Goal: Navigation & Orientation: Find specific page/section

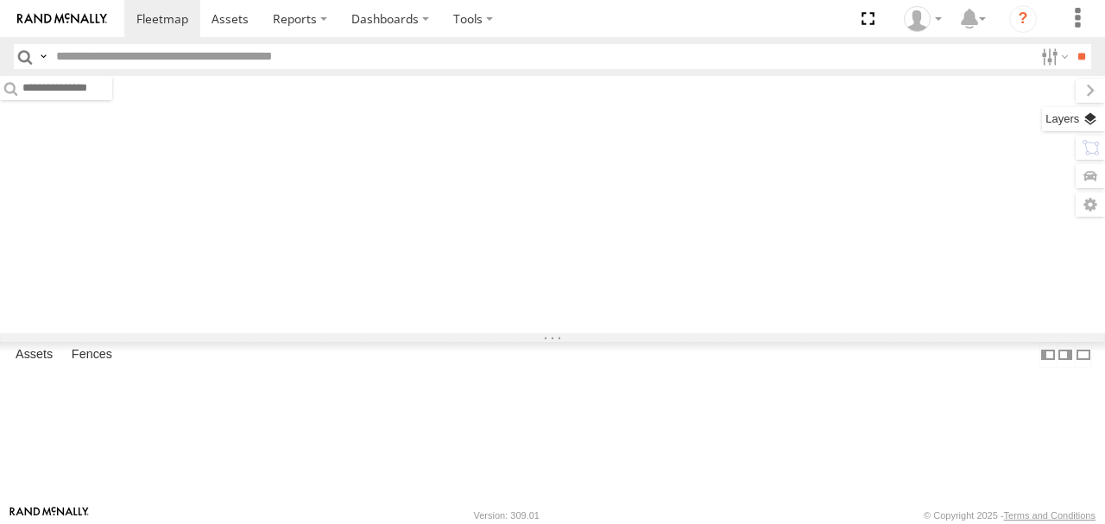
click at [1091, 116] on label at bounding box center [1073, 119] width 63 height 24
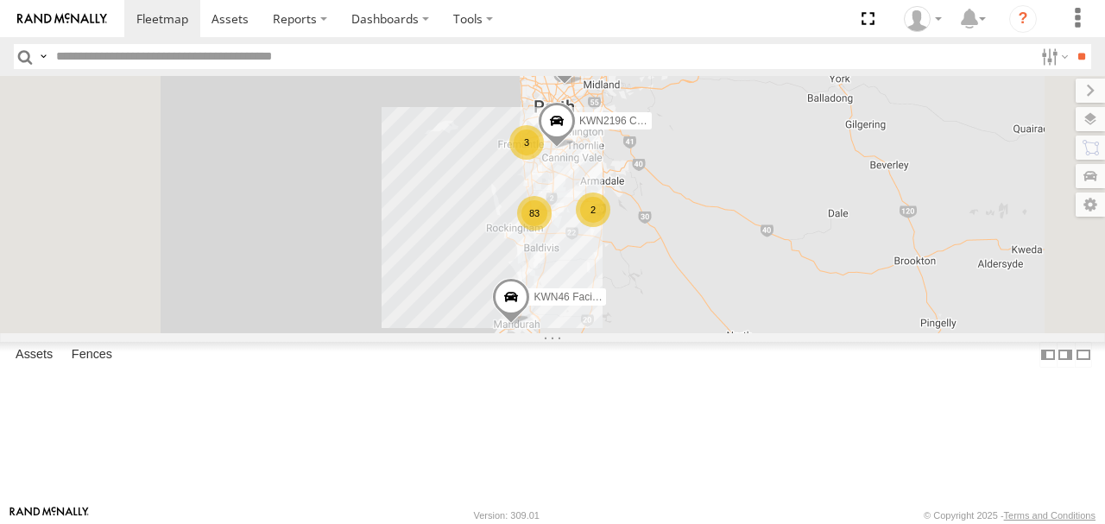
click at [0, 0] on label at bounding box center [0, 0] width 0 height 0
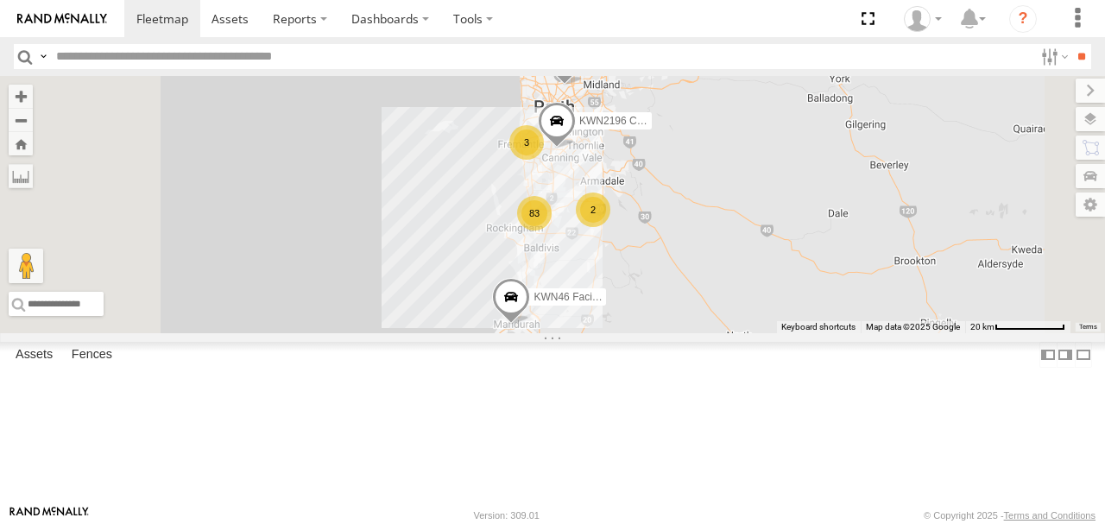
click at [0, 0] on span "Satellite + Roadmap" at bounding box center [0, 0] width 0 height 0
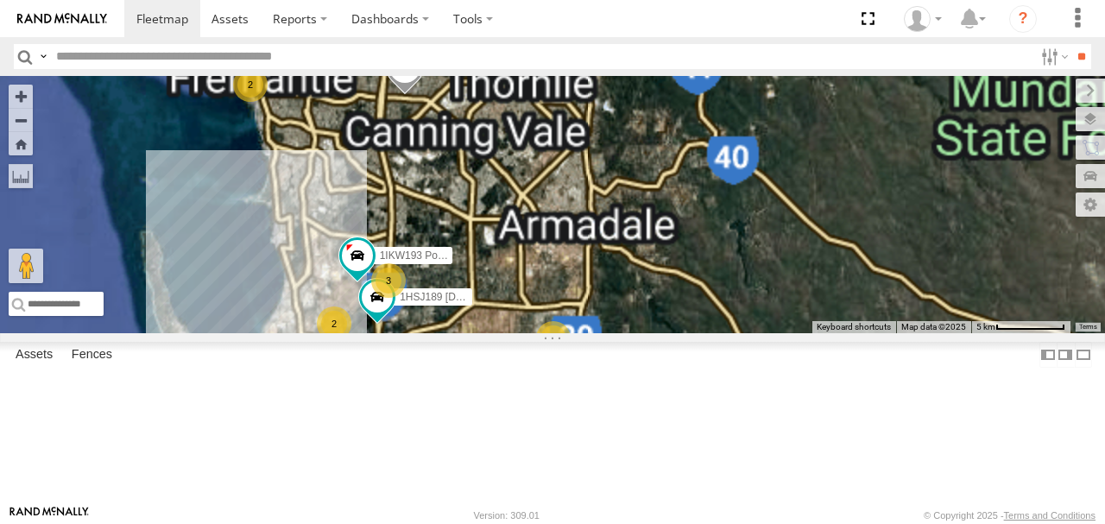
drag, startPoint x: 730, startPoint y: 322, endPoint x: 803, endPoint y: 224, distance: 122.7
click at [801, 228] on div "KWN46 Facil.Maint KWN2196 Coor.Project 1IFO858 Coordinator Community Services 3…" at bounding box center [552, 204] width 1105 height 257
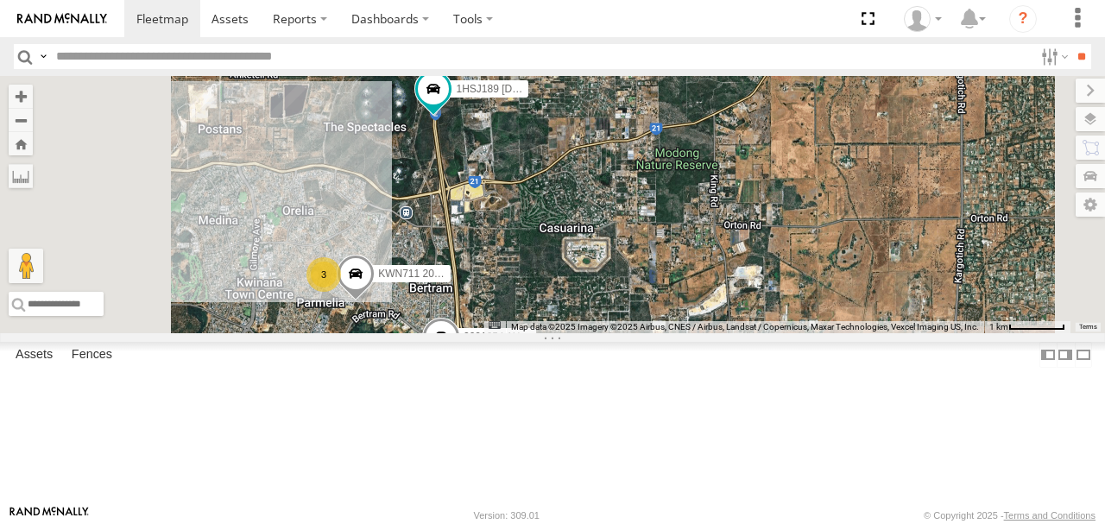
drag, startPoint x: 679, startPoint y: 357, endPoint x: 779, endPoint y: 300, distance: 115.2
click at [779, 300] on div "KWN46 Facil.Maint KWN2196 Coor.Project 1IFO858 Coordinator Community Services 1…" at bounding box center [552, 204] width 1105 height 257
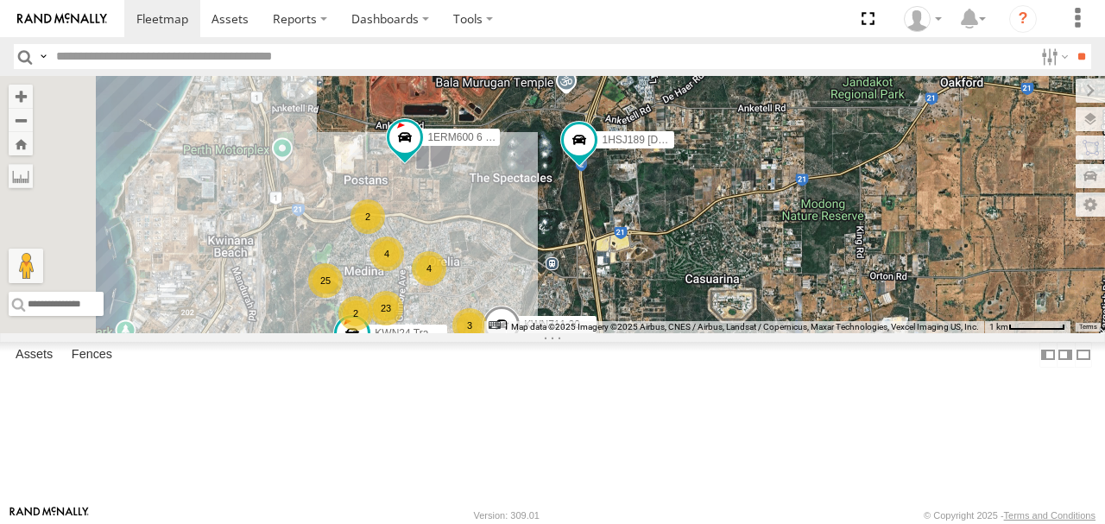
drag, startPoint x: 687, startPoint y: 258, endPoint x: 780, endPoint y: 333, distance: 119.7
click at [787, 333] on div "KWN46 Facil.Maint KWN2196 Coor.Project 1IFO858 Coordinator Community Services 1…" at bounding box center [552, 204] width 1105 height 257
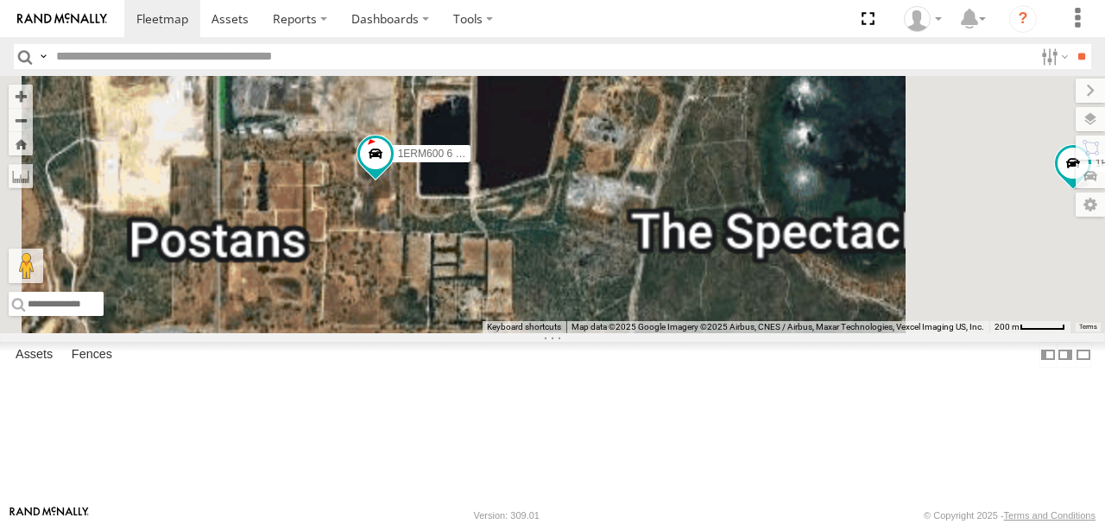
drag, startPoint x: 598, startPoint y: 274, endPoint x: 778, endPoint y: 262, distance: 180.8
click at [779, 264] on div "KWN46 Facil.Maint KWN2196 Coor.Project 1IFO858 Coordinator Community Services 1…" at bounding box center [552, 204] width 1105 height 257
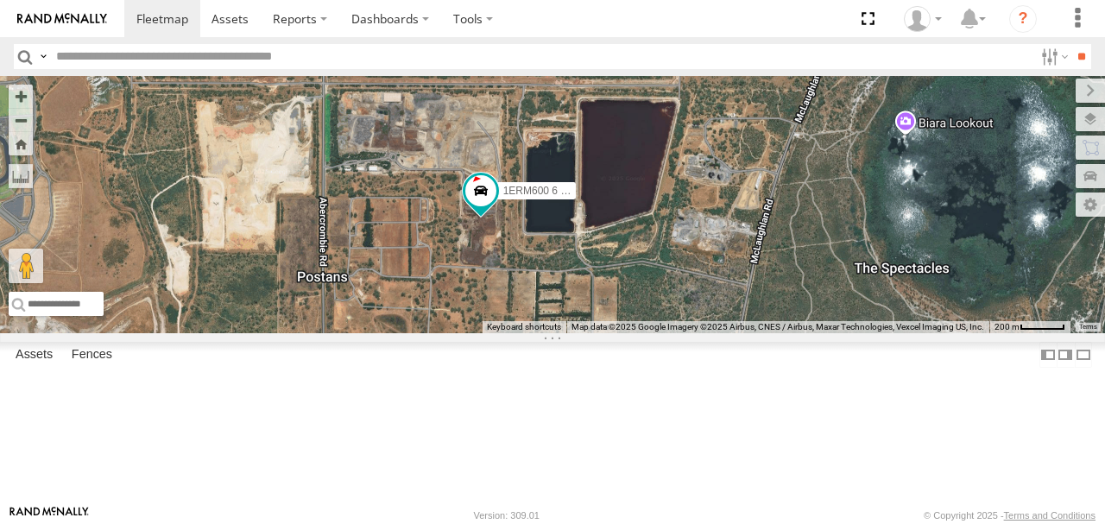
drag, startPoint x: 740, startPoint y: 243, endPoint x: 570, endPoint y: 293, distance: 177.2
click at [554, 297] on div "KWN46 Facil.Maint KWN2196 Coor.Project 1IFO858 Coordinator Community Services 1…" at bounding box center [552, 204] width 1105 height 257
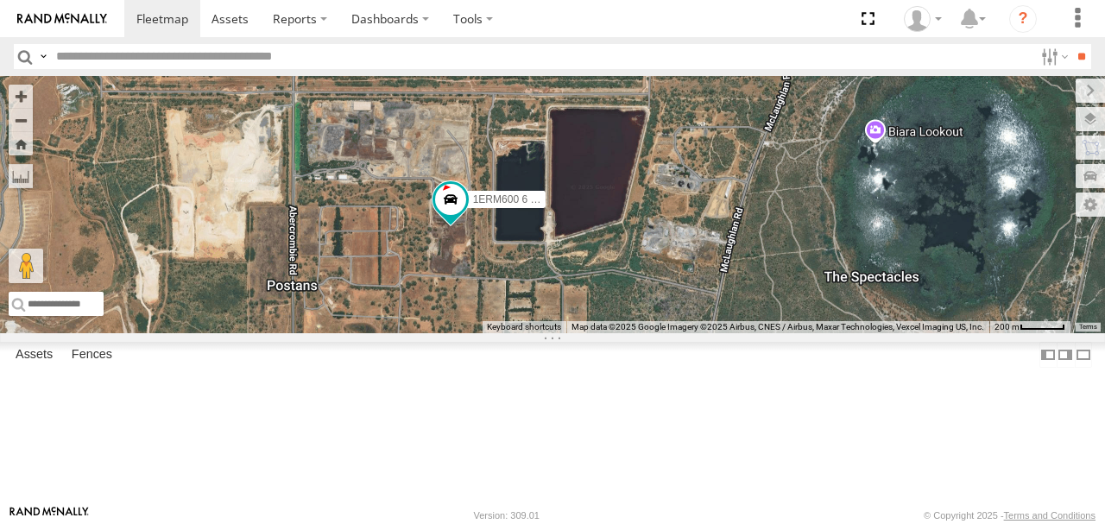
click at [634, 323] on div "KWN46 Facil.Maint KWN2196 Coor.Project 1IFO858 Coordinator Community Services 1…" at bounding box center [552, 204] width 1105 height 257
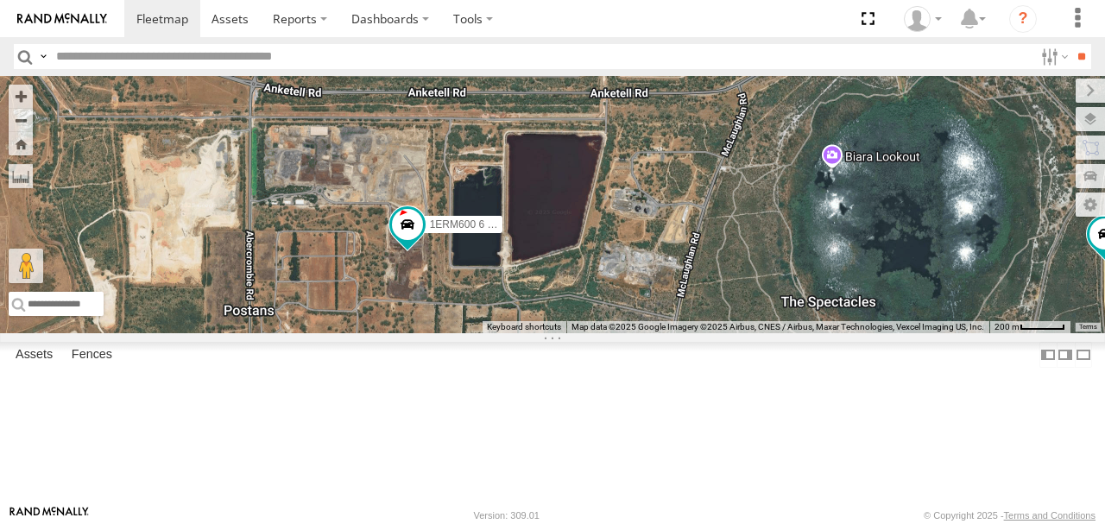
drag, startPoint x: 623, startPoint y: 324, endPoint x: 587, endPoint y: 342, distance: 40.5
click at [583, 333] on div "KWN46 Facil.Maint KWN2196 Coor.Project 1IFO858 Coordinator Community Services 1…" at bounding box center [552, 204] width 1105 height 257
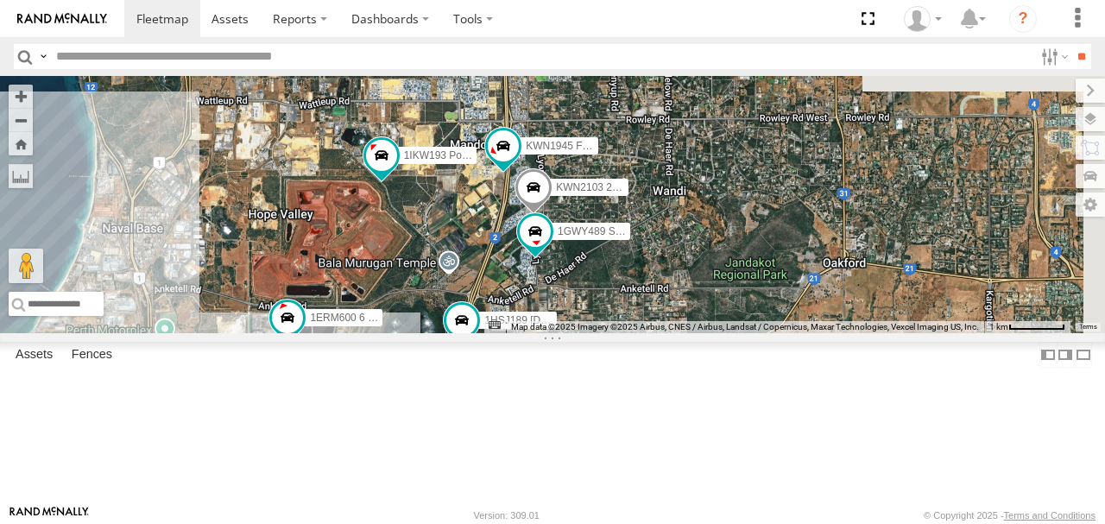
drag, startPoint x: 686, startPoint y: 240, endPoint x: 589, endPoint y: 334, distance: 134.9
click at [589, 333] on div "KWN46 Facil.Maint KWN2196 Coor.Project 1IFO858 Coordinator Community Services 1…" at bounding box center [552, 204] width 1105 height 257
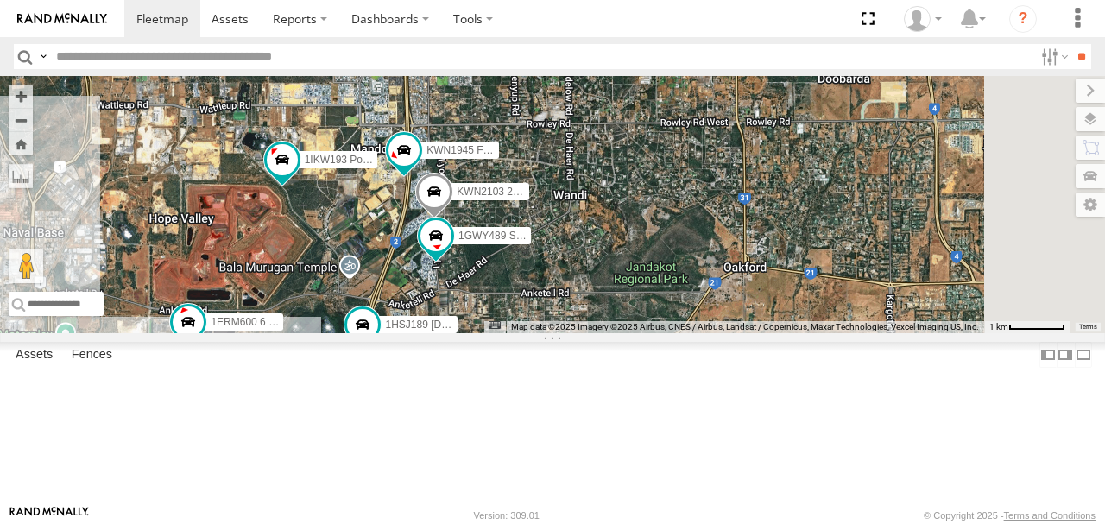
drag, startPoint x: 709, startPoint y: 298, endPoint x: 609, endPoint y: 303, distance: 100.2
click at [609, 303] on div "KWN46 Facil.Maint KWN2196 Coor.Project 1IFO858 Coordinator Community Services 1…" at bounding box center [552, 204] width 1105 height 257
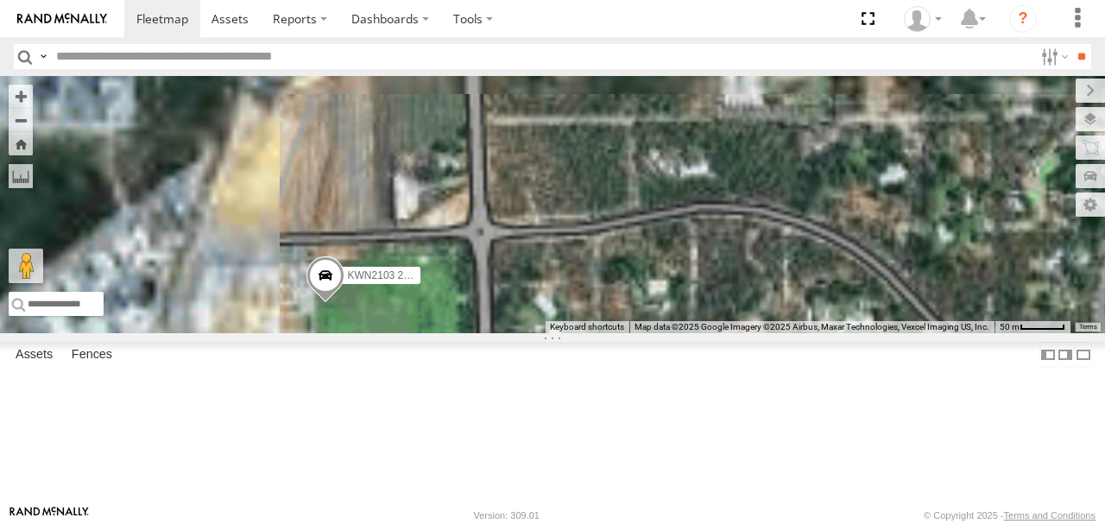
drag, startPoint x: 611, startPoint y: 356, endPoint x: 710, endPoint y: 133, distance: 244.6
click at [706, 136] on div "KWN46 Facil.Maint KWN2196 Coor.Project 1IFO858 Coordinator Community Services 1…" at bounding box center [552, 204] width 1105 height 257
